Goal: Task Accomplishment & Management: Complete application form

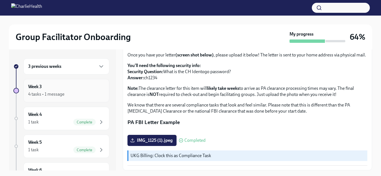
click at [71, 86] on div "Week 3 4 tasks • 1 message" at bounding box center [66, 91] width 76 height 14
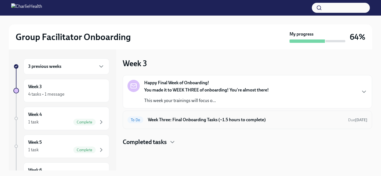
click at [186, 120] on h6 "Week Three: Final Onboarding Tasks (~1.5 hours to complete)" at bounding box center [246, 120] width 196 height 6
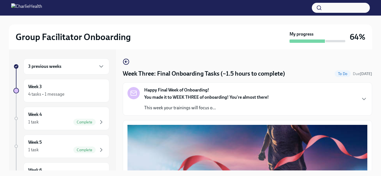
click at [202, 94] on div "Happy Final Week of Onboarding! You made it to WEEK THREE of onboarding! You're…" at bounding box center [206, 99] width 125 height 24
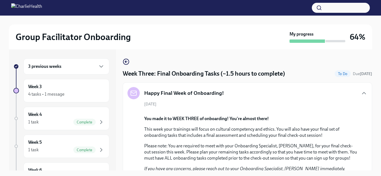
click at [202, 94] on h5 "Happy Final Week of Onboarding!" at bounding box center [184, 93] width 80 height 7
click at [203, 94] on h5 "Happy Final Week of Onboarding!" at bounding box center [184, 92] width 80 height 7
click at [363, 94] on icon "button" at bounding box center [363, 93] width 7 height 7
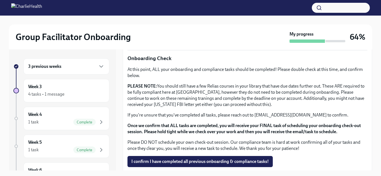
scroll to position [462, 0]
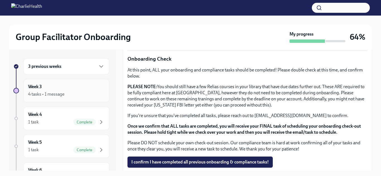
click at [70, 97] on div "4 tasks • 1 message" at bounding box center [66, 94] width 76 height 7
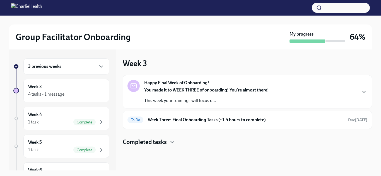
click at [162, 142] on h4 "Completed tasks" at bounding box center [145, 142] width 44 height 8
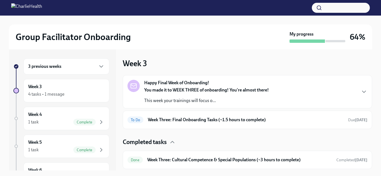
scroll to position [44, 0]
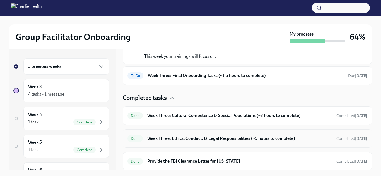
click at [200, 136] on h6 "Week Three: Ethics, Conduct, & Legal Responsibilities (~5 hours to complete)" at bounding box center [239, 139] width 184 height 6
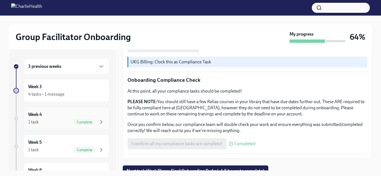
scroll to position [48, 0]
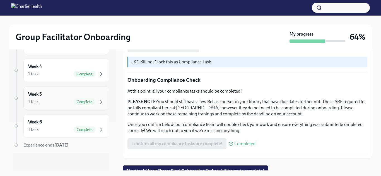
click at [61, 103] on div "1 task Complete" at bounding box center [66, 102] width 76 height 7
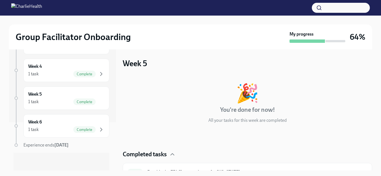
scroll to position [11, 0]
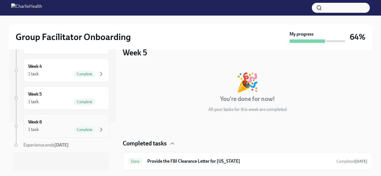
click at [89, 128] on span "Complete" at bounding box center [84, 130] width 22 height 4
click at [55, 133] on div "1 task Complete" at bounding box center [66, 130] width 76 height 7
click at [77, 100] on span "Complete" at bounding box center [84, 102] width 22 height 4
click at [69, 129] on div "1 task Complete" at bounding box center [66, 130] width 76 height 7
